Goal: Information Seeking & Learning: Find specific fact

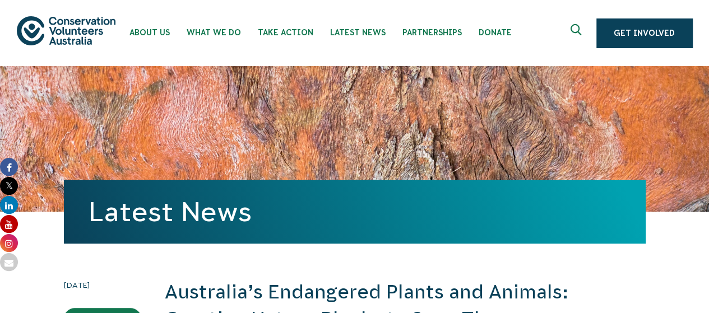
click at [577, 27] on icon "Expand search box" at bounding box center [578, 32] width 14 height 17
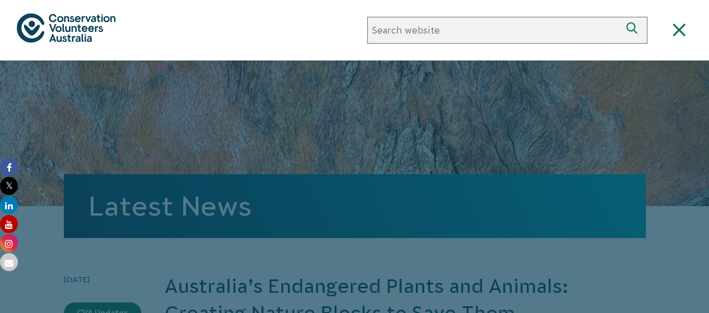
click at [406, 35] on input "Search website" at bounding box center [493, 30] width 253 height 27
type input "endangered animals"
click at [621, 17] on button "Search" at bounding box center [634, 30] width 27 height 27
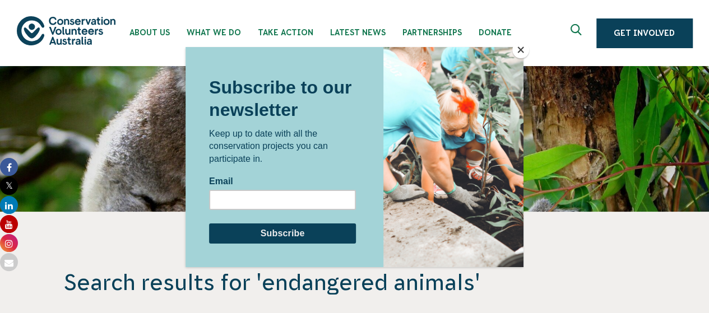
click at [516, 52] on button "Close" at bounding box center [520, 49] width 17 height 17
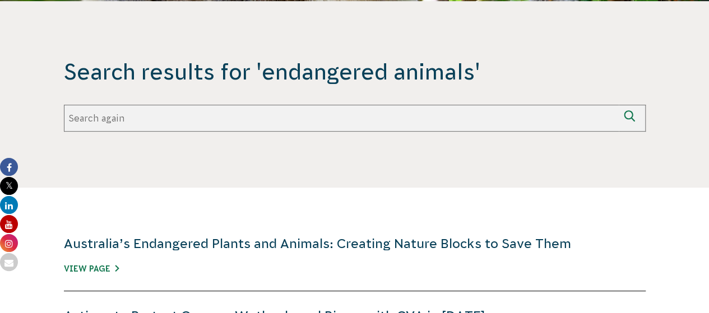
scroll to position [212, 0]
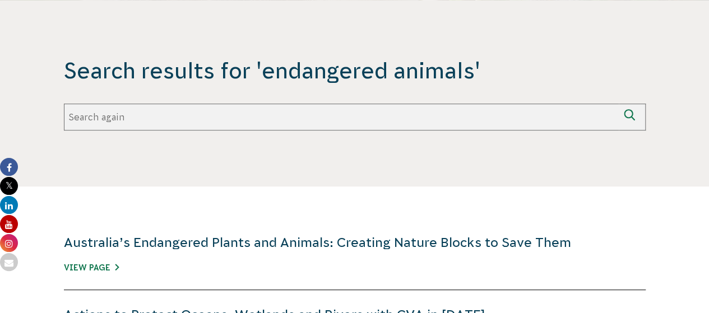
click at [179, 119] on input "Search again" at bounding box center [341, 117] width 555 height 27
type input "are cwolas endangered"
click at [632, 110] on icon "submit" at bounding box center [632, 117] width 16 height 16
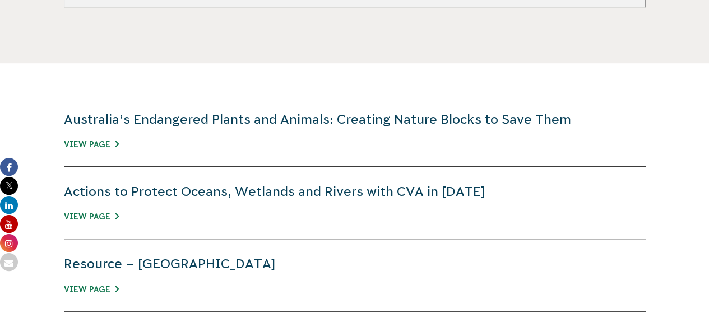
scroll to position [336, 0]
click at [95, 142] on link "View Page" at bounding box center [91, 144] width 55 height 9
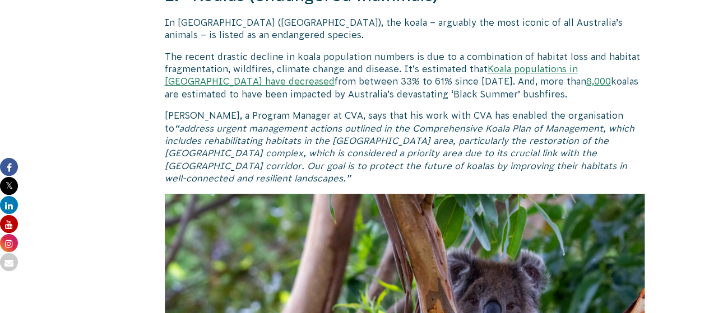
scroll to position [2281, 0]
